Goal: Find specific page/section: Find specific page/section

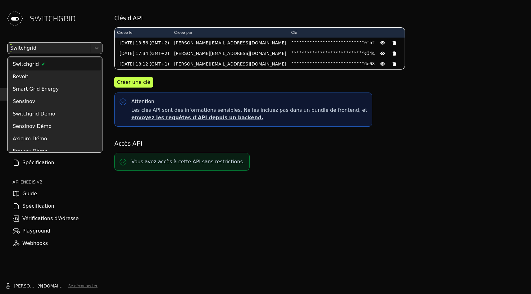
click at [62, 48] on div at bounding box center [48, 48] width 79 height 9
type input "*****"
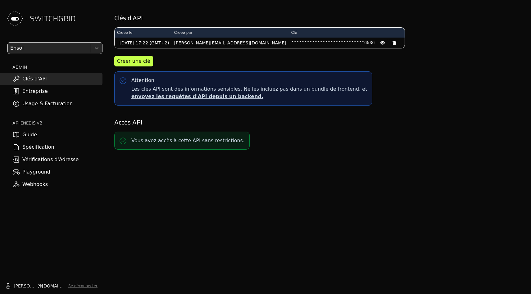
click at [59, 102] on link "Usage & Facturation" at bounding box center [51, 104] width 103 height 12
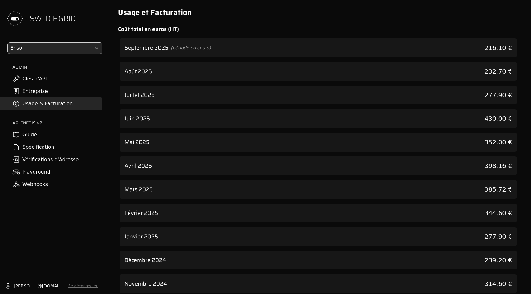
click at [187, 49] on span "(période en cours)" at bounding box center [191, 48] width 40 height 6
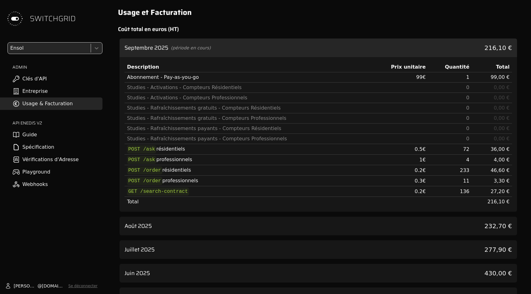
click at [187, 49] on span "(période en cours)" at bounding box center [191, 48] width 40 height 6
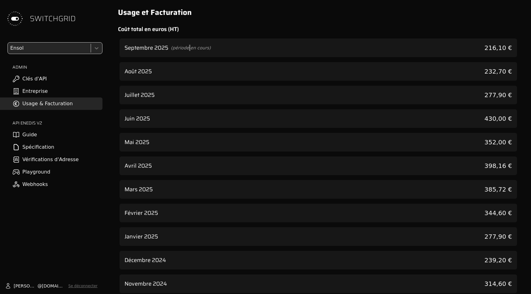
drag, startPoint x: 60, startPoint y: 82, endPoint x: 187, endPoint y: 107, distance: 129.8
click at [36, 78] on link "Clés d'API" at bounding box center [51, 79] width 103 height 12
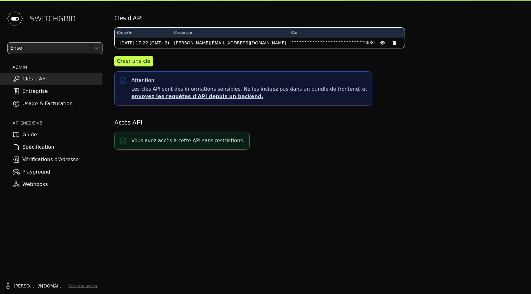
click at [35, 94] on link "Entreprise" at bounding box center [51, 91] width 103 height 12
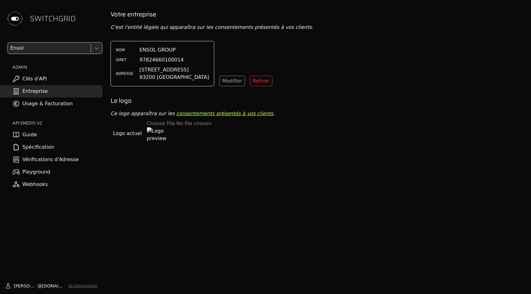
drag, startPoint x: 38, startPoint y: 85, endPoint x: 38, endPoint y: 89, distance: 4.7
click at [38, 85] on link "Clés d'API" at bounding box center [51, 79] width 103 height 12
